Goal: Task Accomplishment & Management: Complete application form

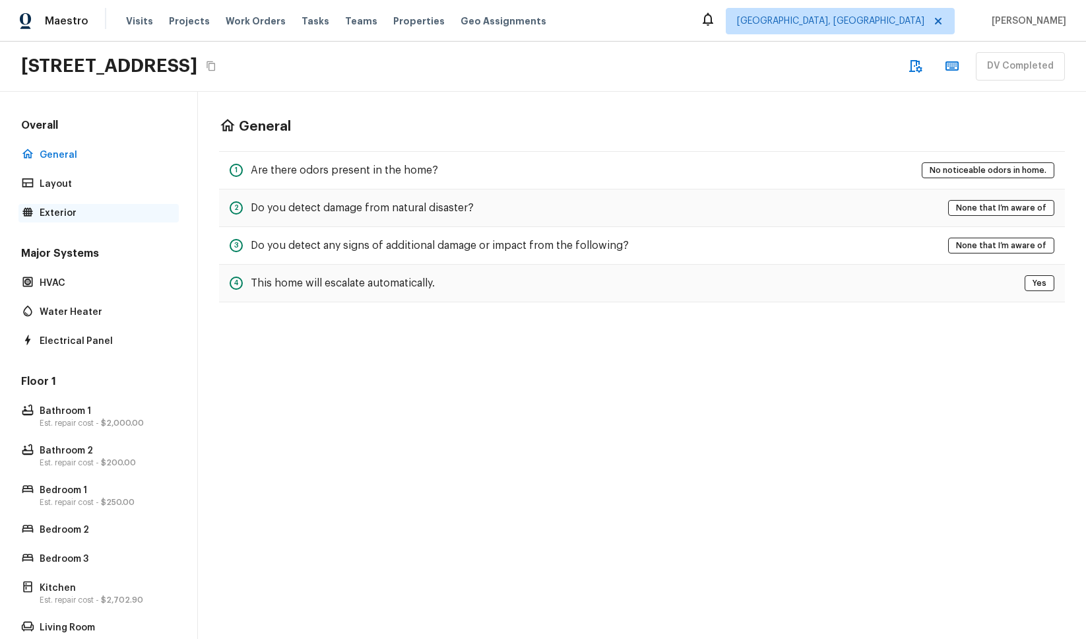
click at [68, 211] on p "Exterior" at bounding box center [105, 212] width 131 height 13
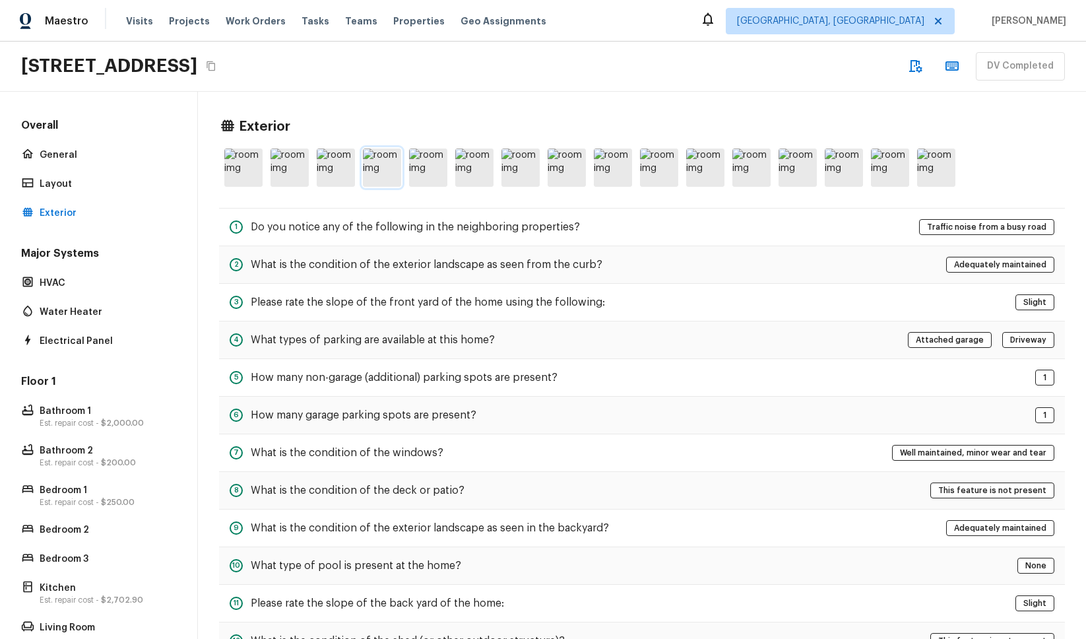
click at [373, 174] on img at bounding box center [382, 167] width 38 height 38
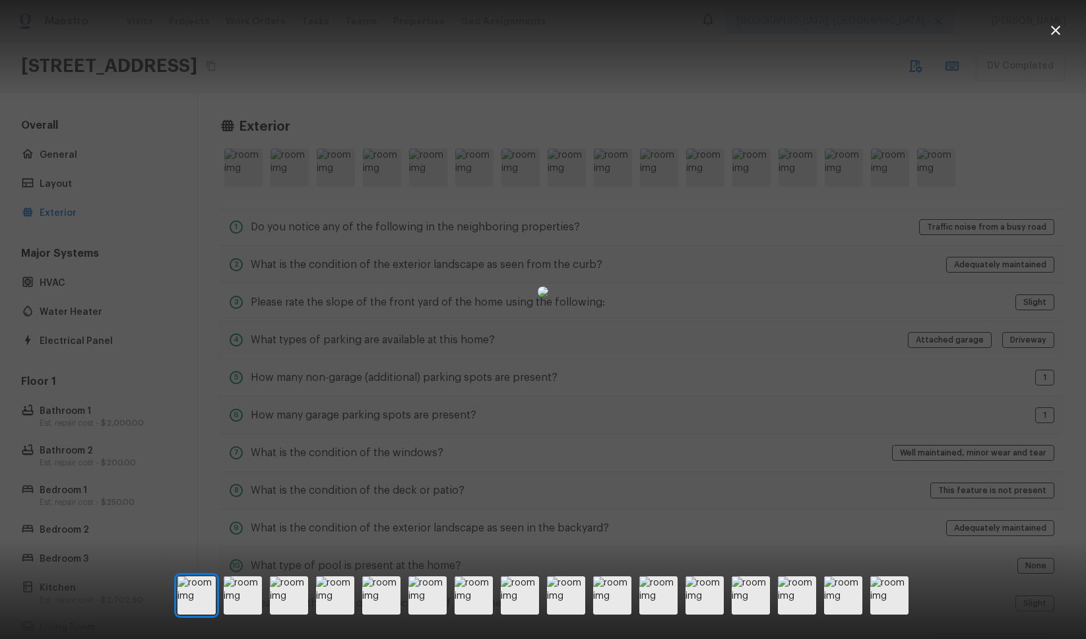
drag, startPoint x: 291, startPoint y: 67, endPoint x: 324, endPoint y: 5, distance: 69.7
click at [292, 66] on div at bounding box center [543, 291] width 1086 height 541
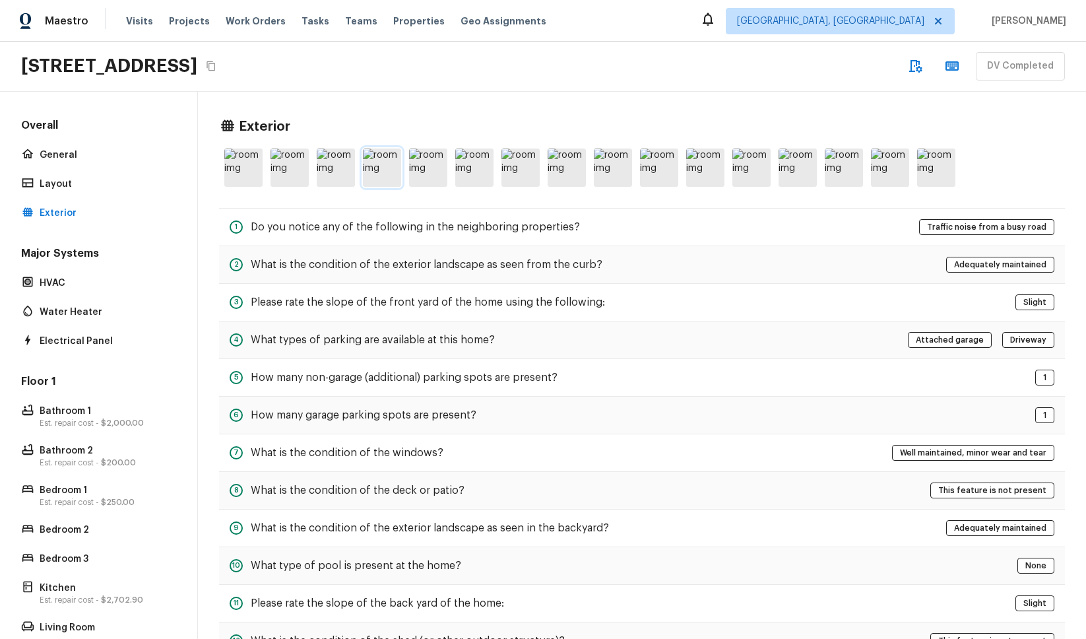
click at [379, 161] on img at bounding box center [382, 167] width 38 height 38
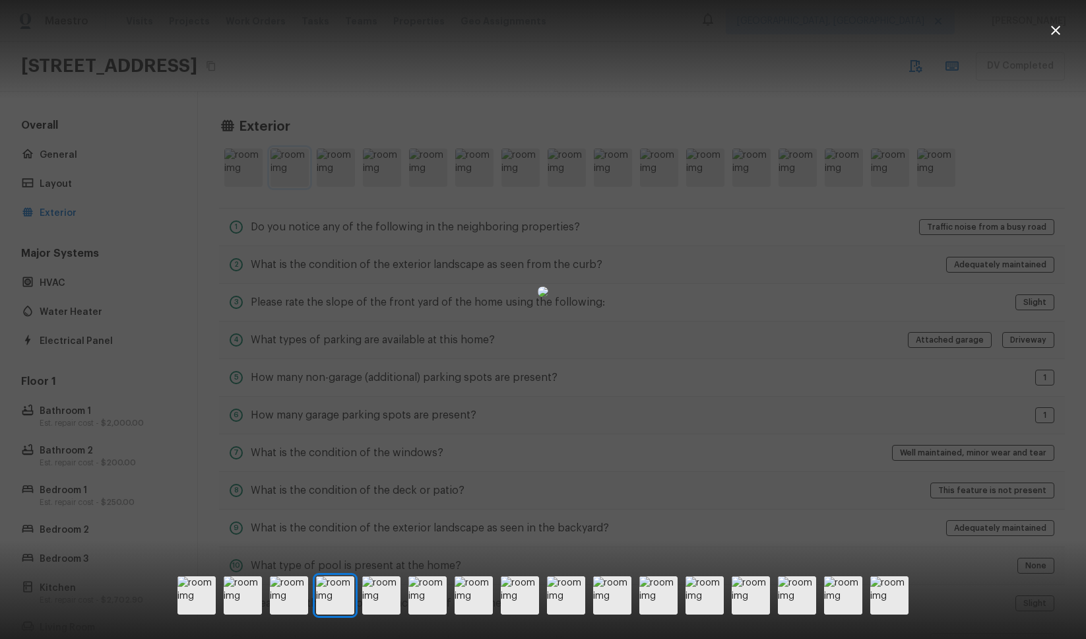
click at [269, 174] on div at bounding box center [543, 291] width 1086 height 541
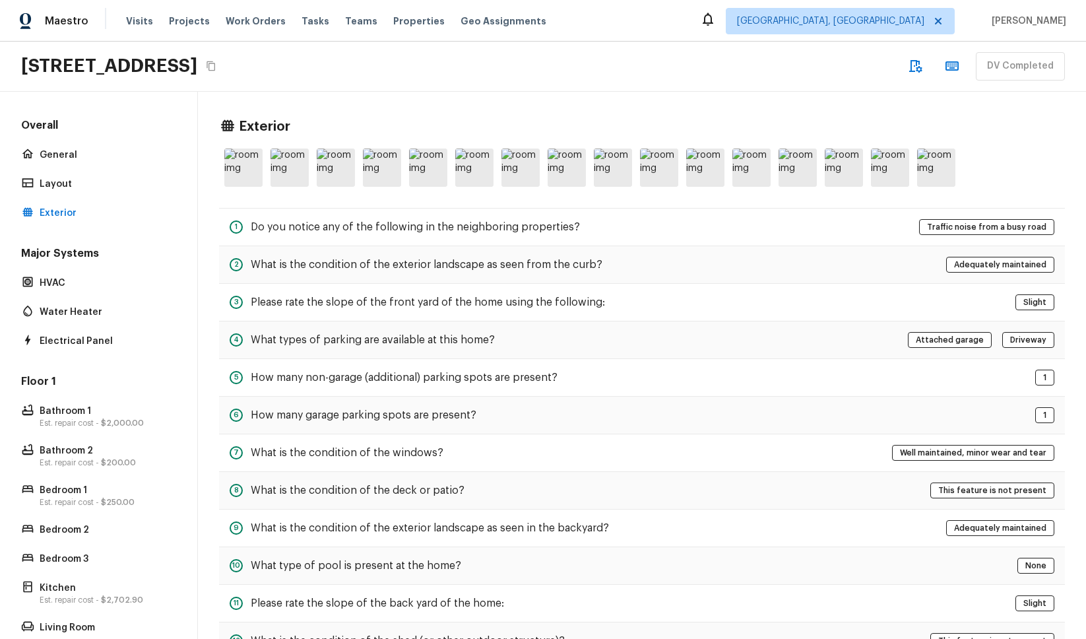
click at [323, 226] on h5 "Do you notice any of the following in the neighboring properties?" at bounding box center [415, 227] width 329 height 15
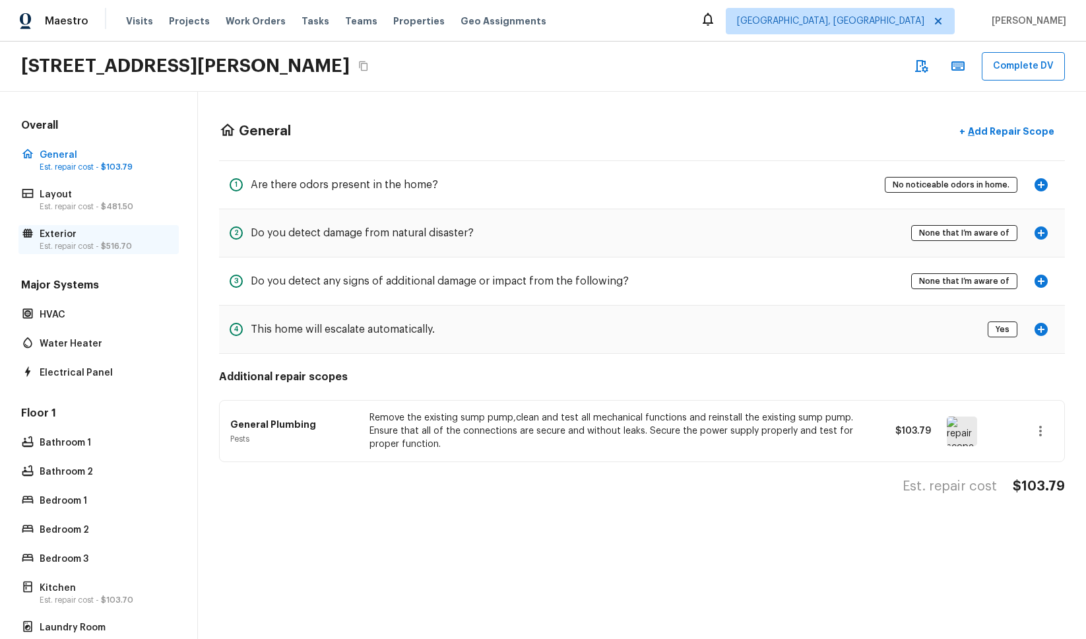
click at [82, 234] on p "Exterior" at bounding box center [105, 234] width 131 height 13
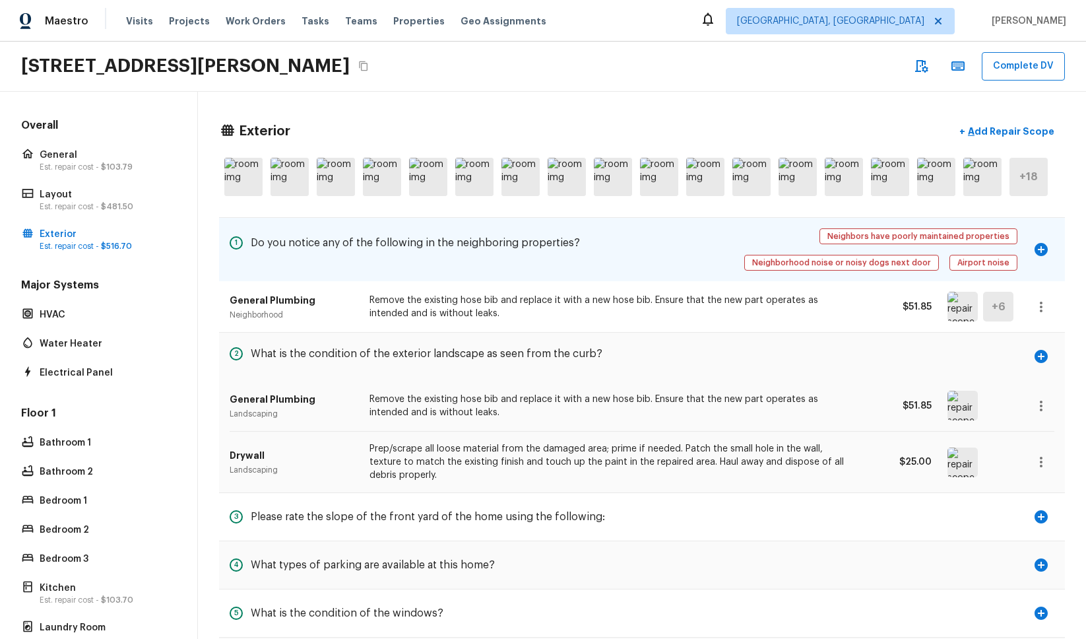
click at [516, 265] on div "1 Do you notice any of the following in the neighboring properties?" at bounding box center [405, 249] width 350 height 42
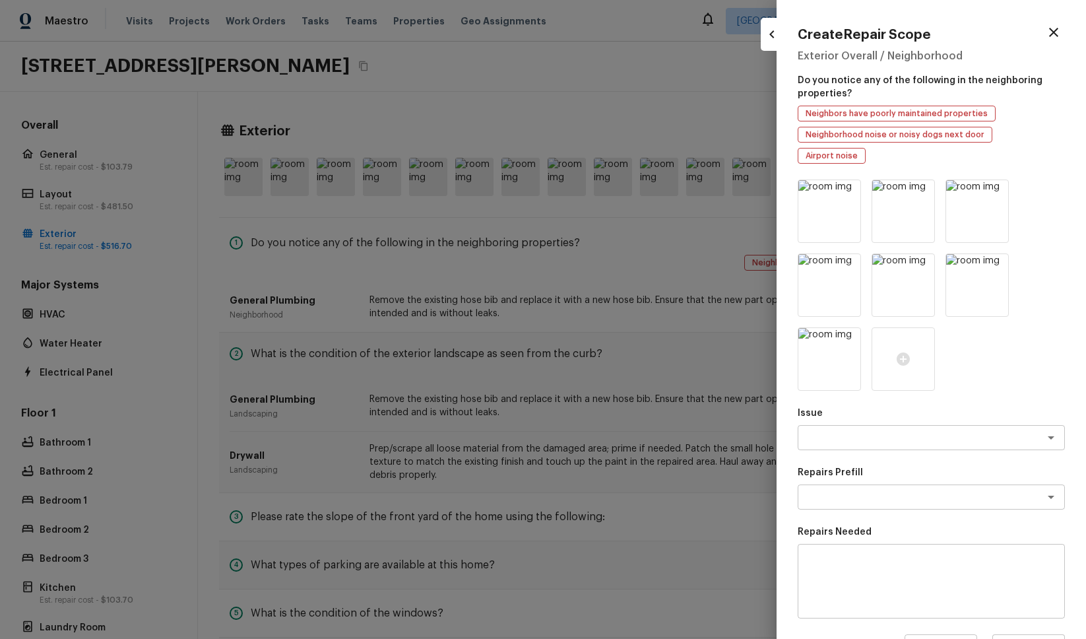
click at [516, 265] on div at bounding box center [543, 319] width 1086 height 639
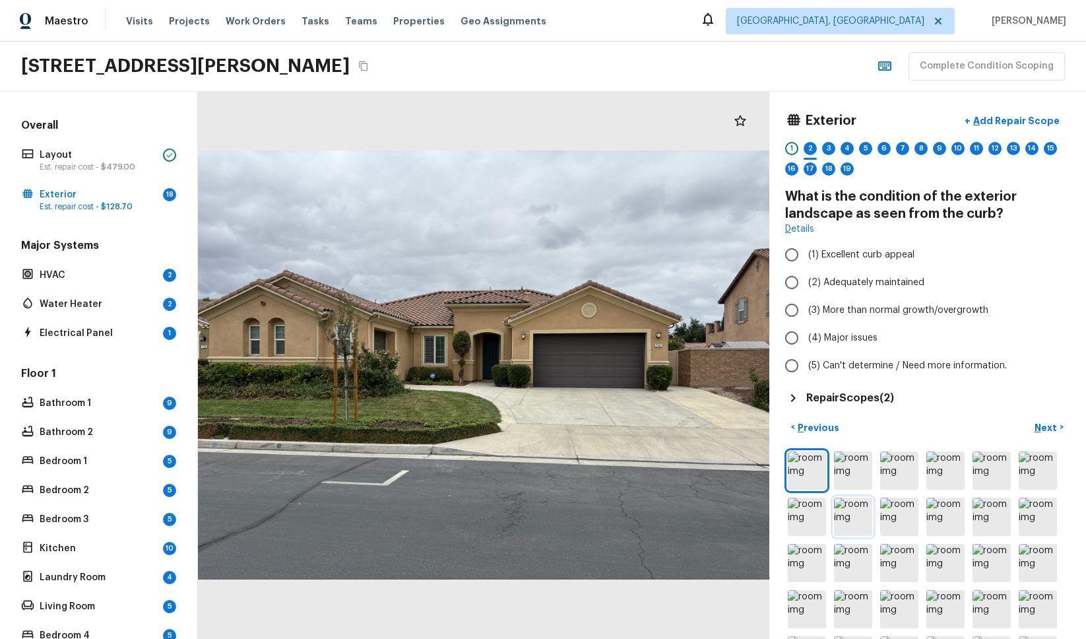
click at [864, 526] on img at bounding box center [853, 516] width 38 height 38
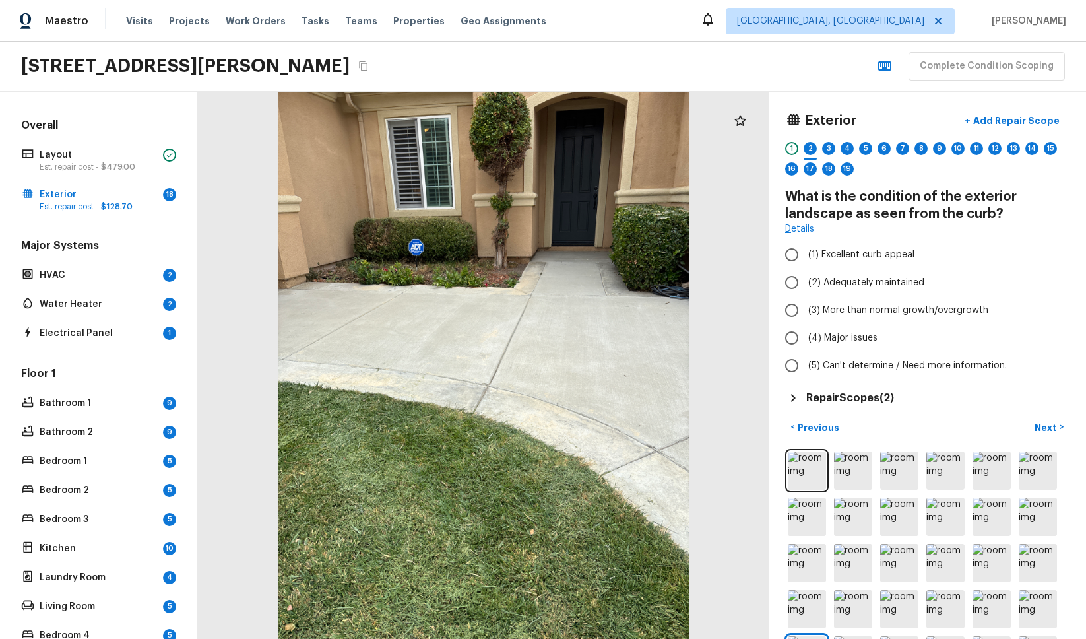
click at [773, 45] on div "7147 Jantina Ct, Eastvale, CA 92880 Complete Condition Scoping" at bounding box center [543, 67] width 1086 height 50
